Goal: Information Seeking & Learning: Find specific fact

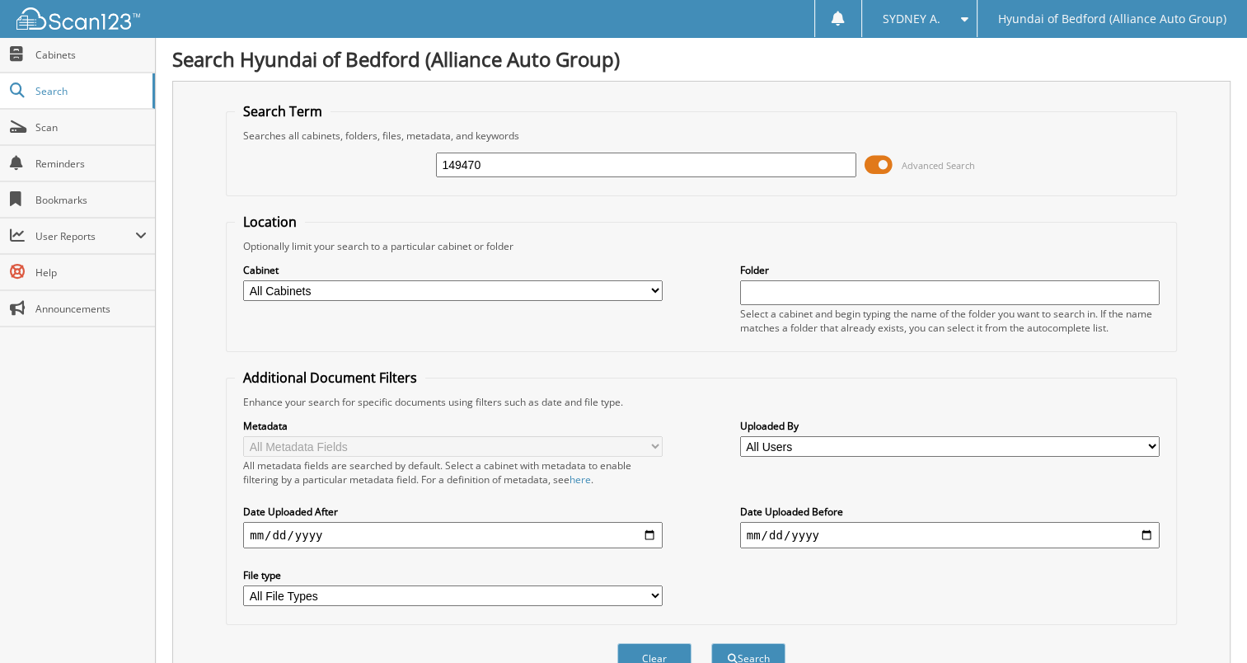
click at [536, 161] on input "149470" at bounding box center [646, 165] width 420 height 25
paste input "356"
type input "149356"
click at [711, 643] on button "Search" at bounding box center [748, 658] width 74 height 31
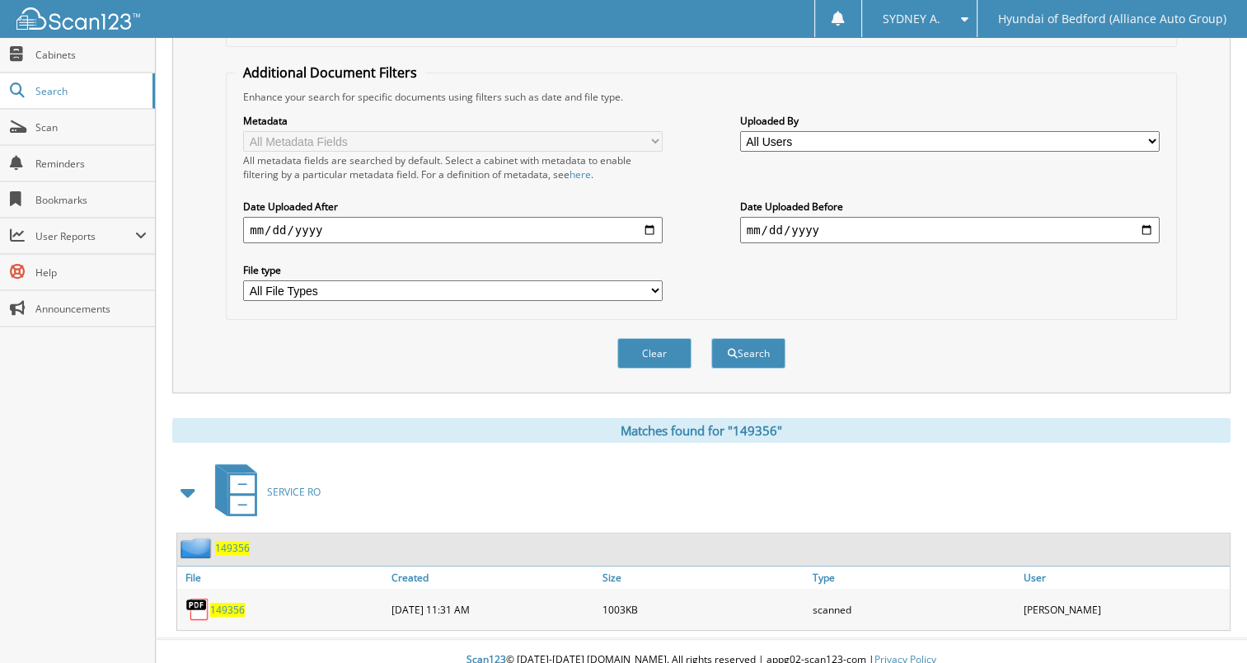
click at [235, 603] on span "149356" at bounding box center [227, 610] width 35 height 14
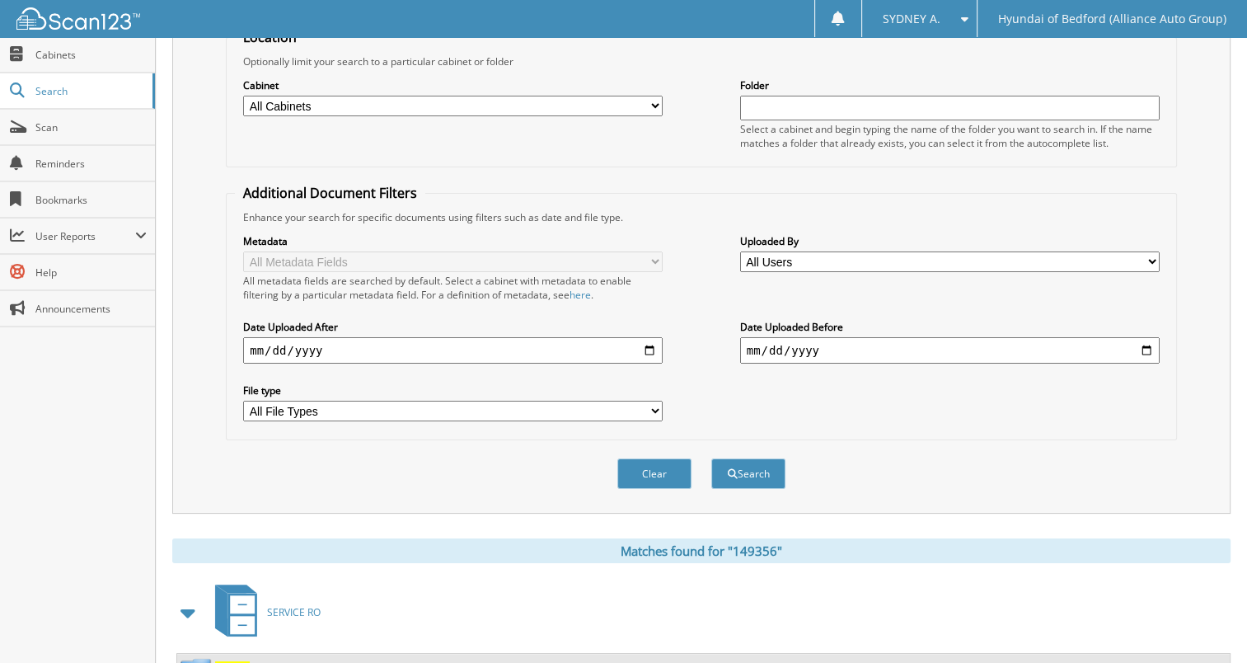
scroll to position [305, 0]
